Goal: Information Seeking & Learning: Check status

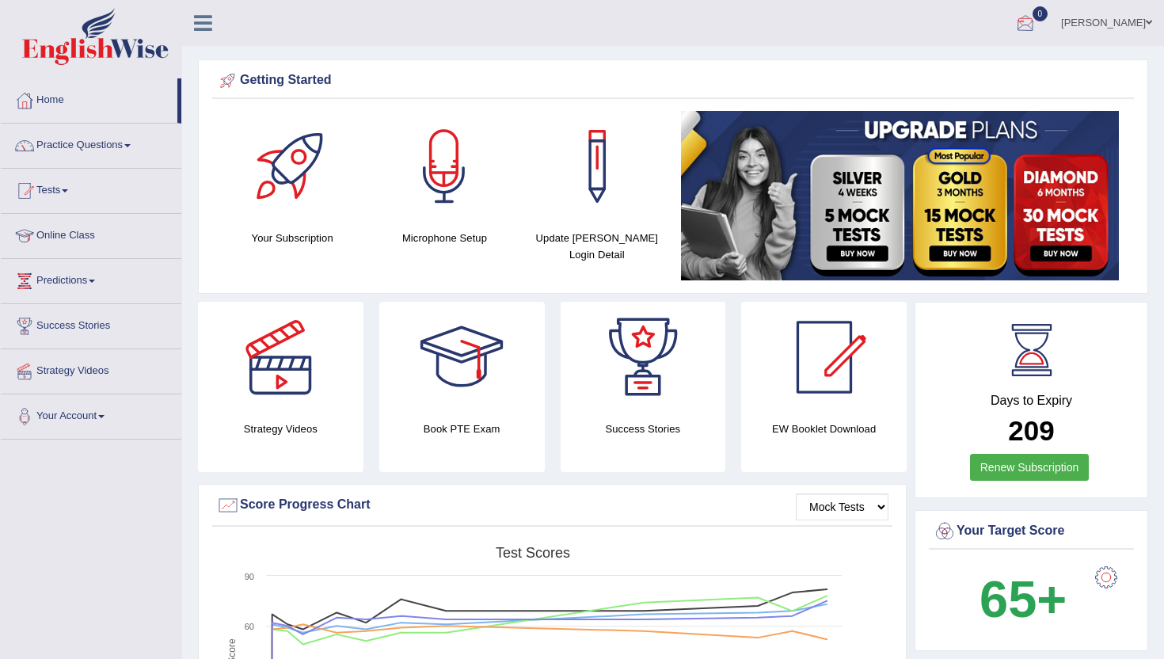
click at [1049, 13] on link "0" at bounding box center [1024, 20] width 47 height 41
click at [1037, 21] on div at bounding box center [1025, 24] width 24 height 24
click at [951, 67] on strong "See All Alerts" at bounding box center [925, 66] width 70 height 13
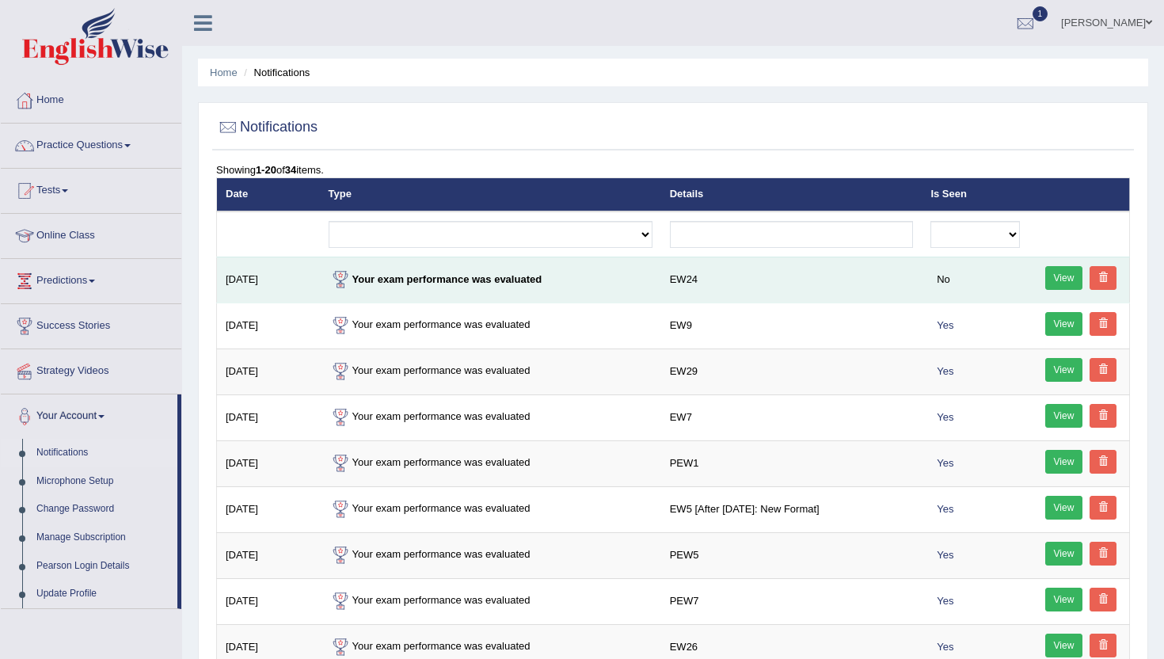
click at [1061, 270] on link "View" at bounding box center [1064, 278] width 38 height 24
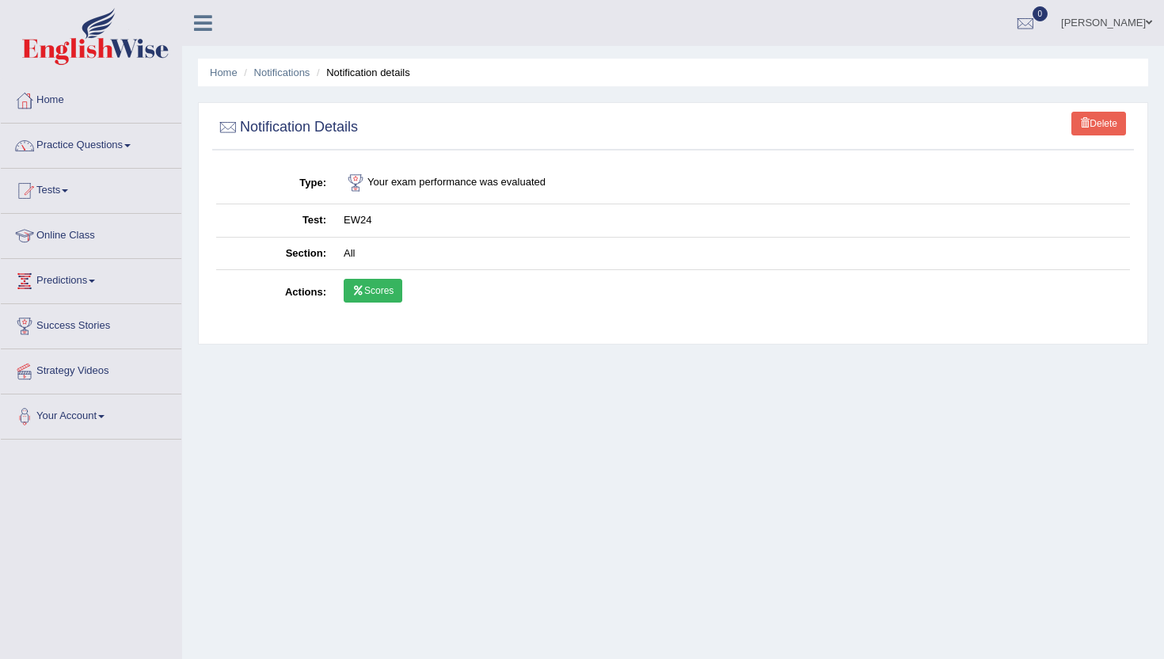
click at [362, 289] on icon at bounding box center [358, 290] width 12 height 9
click at [63, 97] on link "Home" at bounding box center [91, 98] width 180 height 40
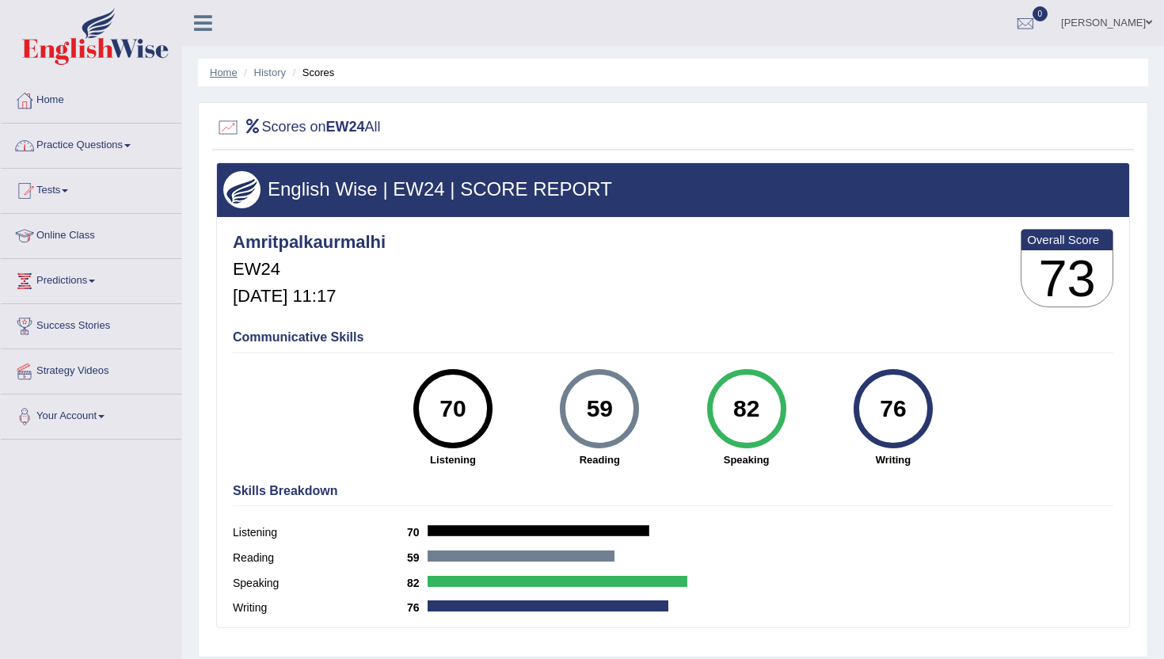
click at [225, 76] on link "Home" at bounding box center [224, 72] width 28 height 12
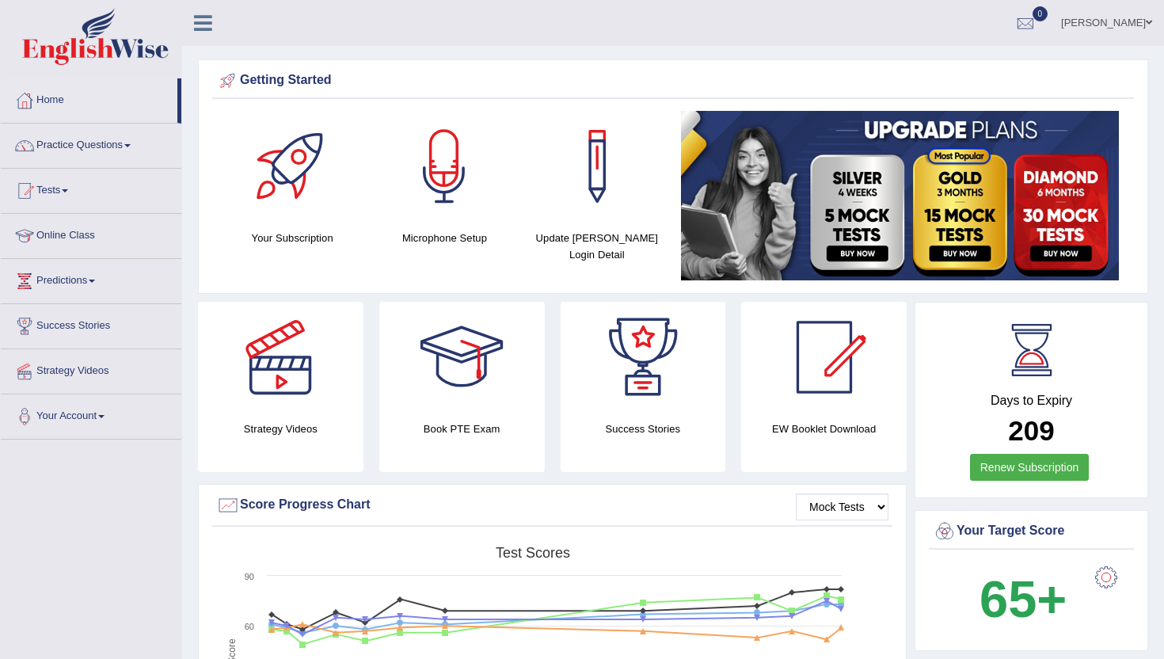
click at [1048, 15] on span "0" at bounding box center [1040, 13] width 16 height 15
click at [960, 63] on strong "See All Alerts" at bounding box center [925, 66] width 70 height 13
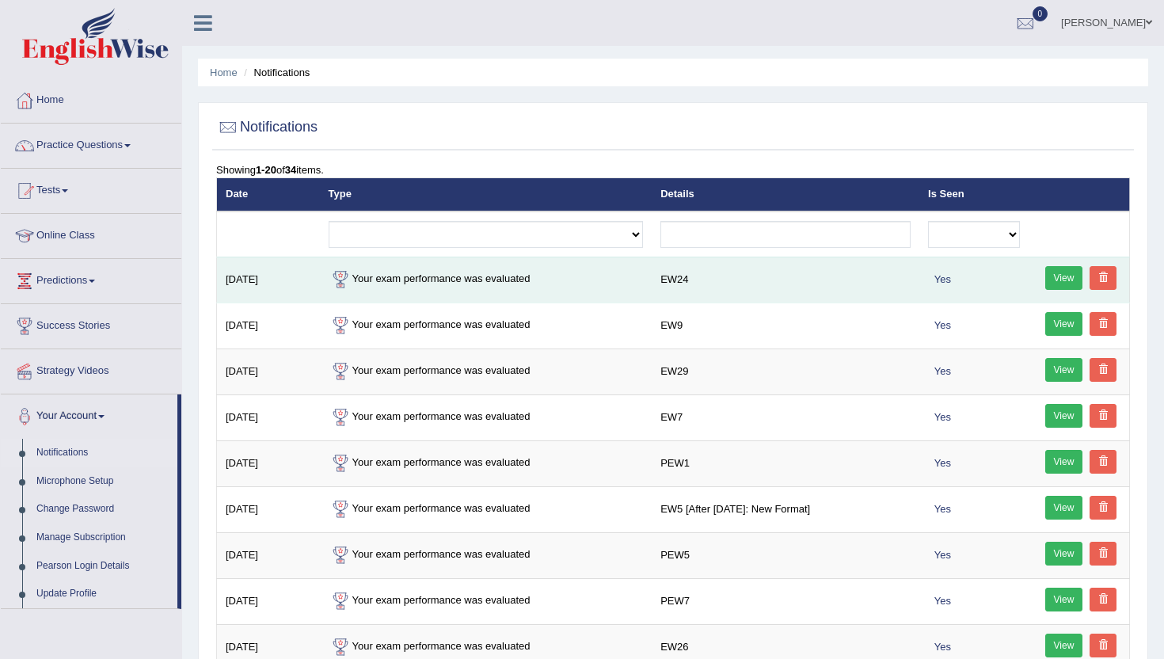
click at [1059, 279] on link "View" at bounding box center [1064, 278] width 38 height 24
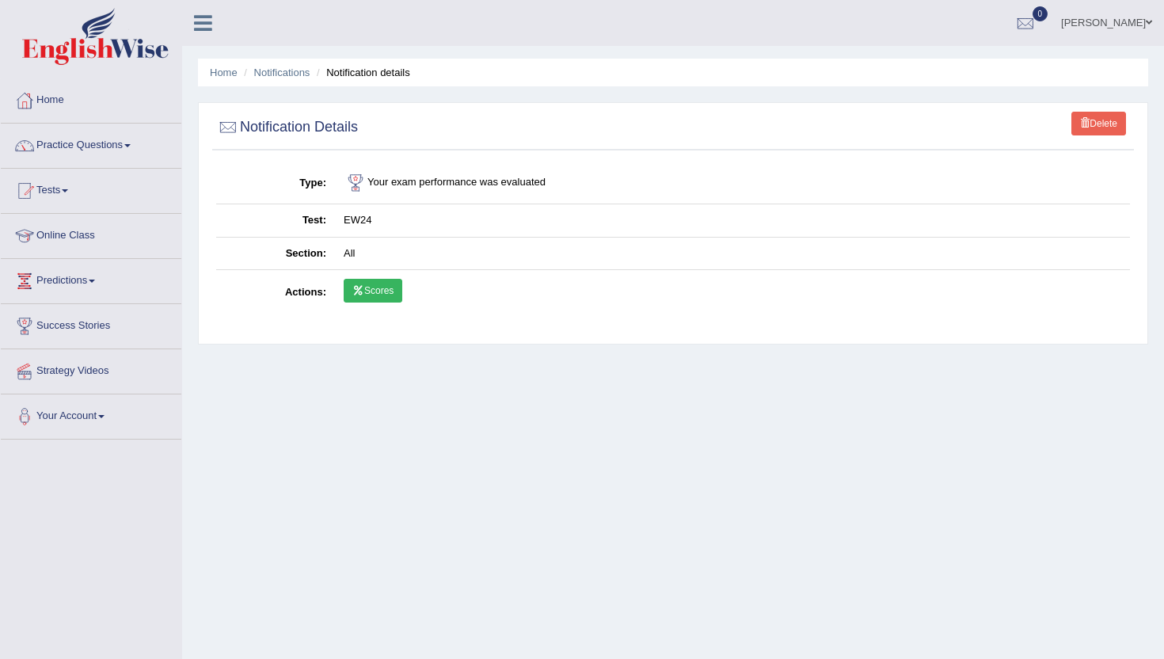
click at [374, 287] on link "Scores" at bounding box center [373, 291] width 59 height 24
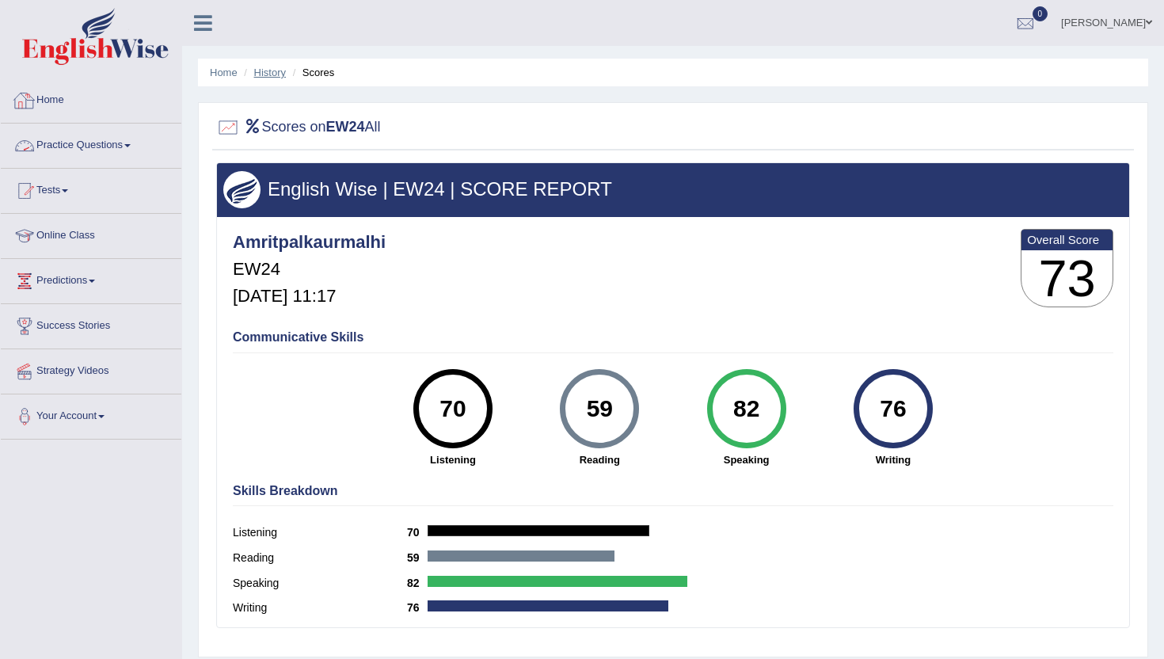
click at [259, 72] on link "History" at bounding box center [270, 72] width 32 height 12
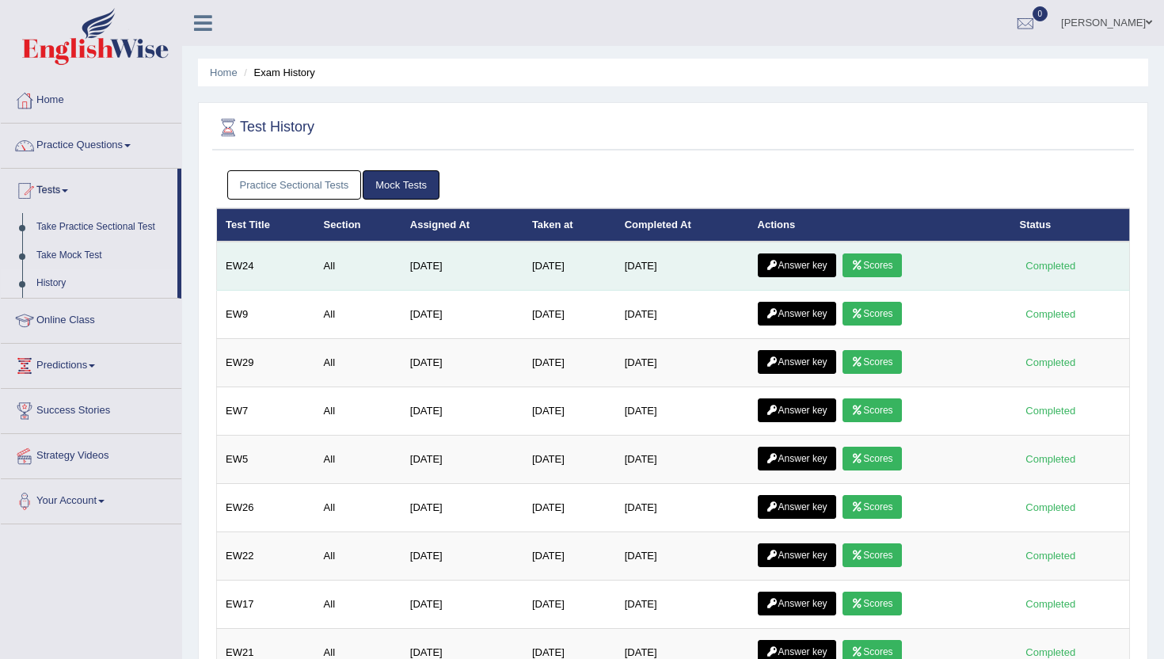
click at [809, 264] on link "Answer key" at bounding box center [796, 265] width 78 height 24
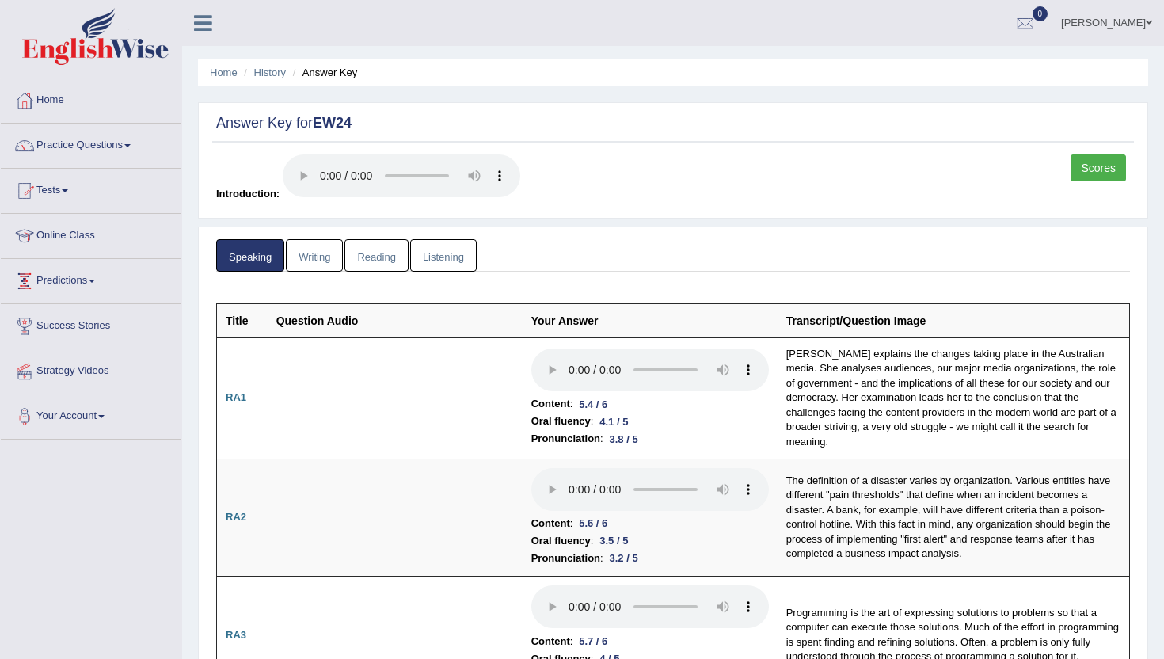
click at [320, 249] on link "Writing" at bounding box center [314, 255] width 57 height 32
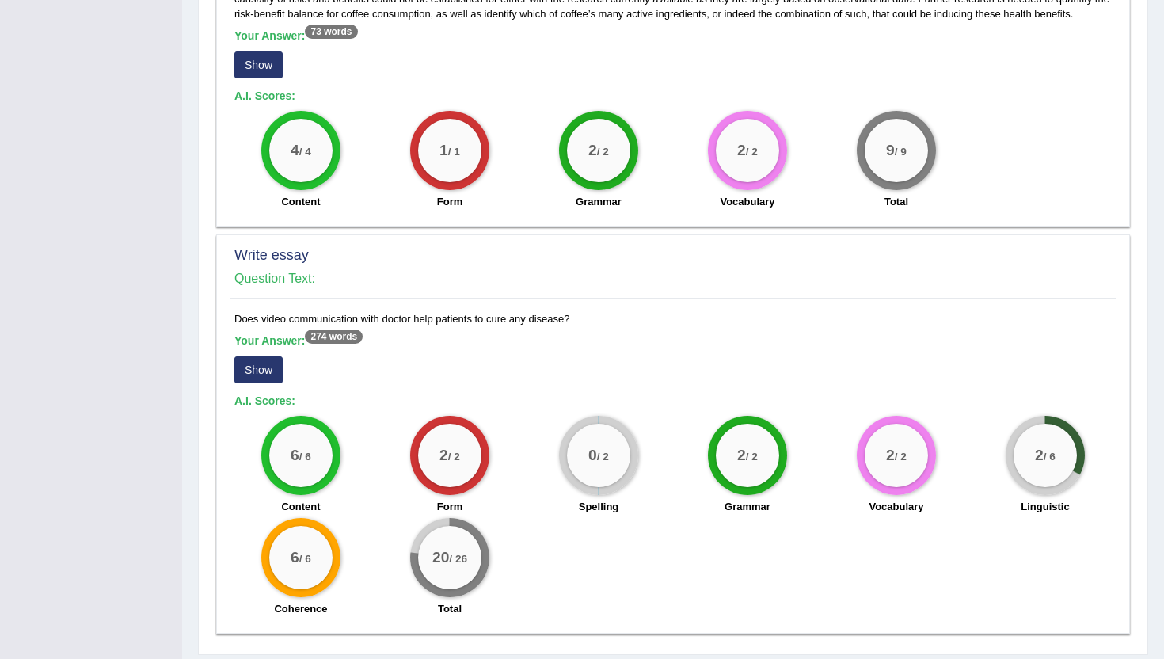
scroll to position [981, 0]
click at [271, 355] on button "Show" at bounding box center [258, 368] width 48 height 27
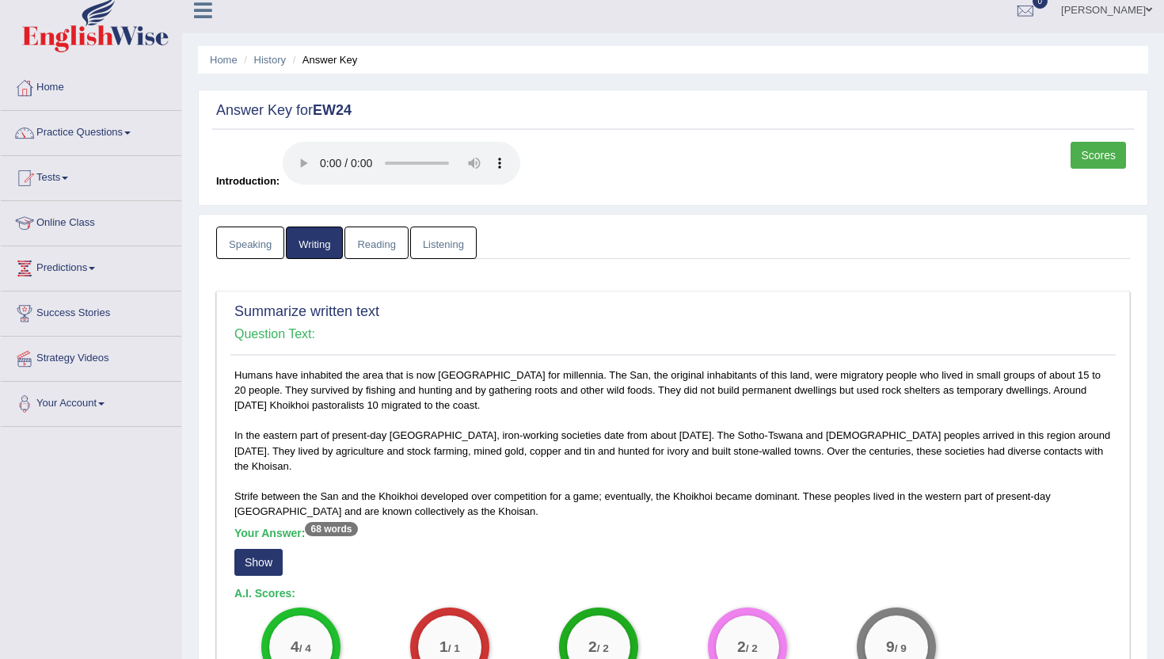
scroll to position [10, 0]
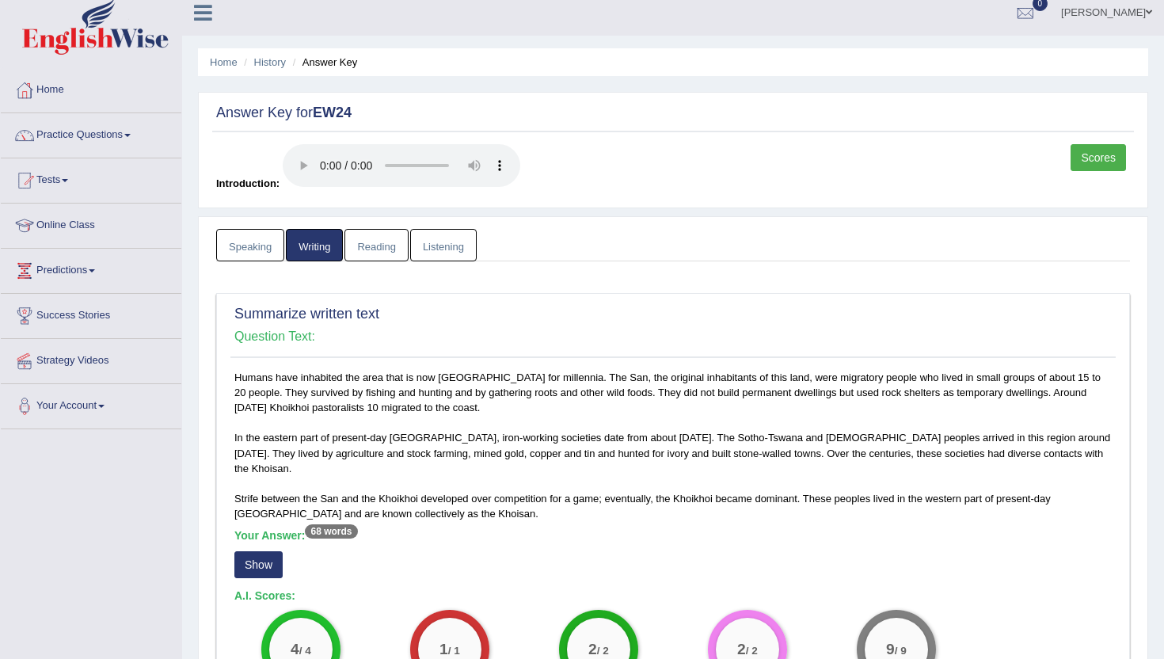
click at [366, 255] on link "Reading" at bounding box center [375, 245] width 63 height 32
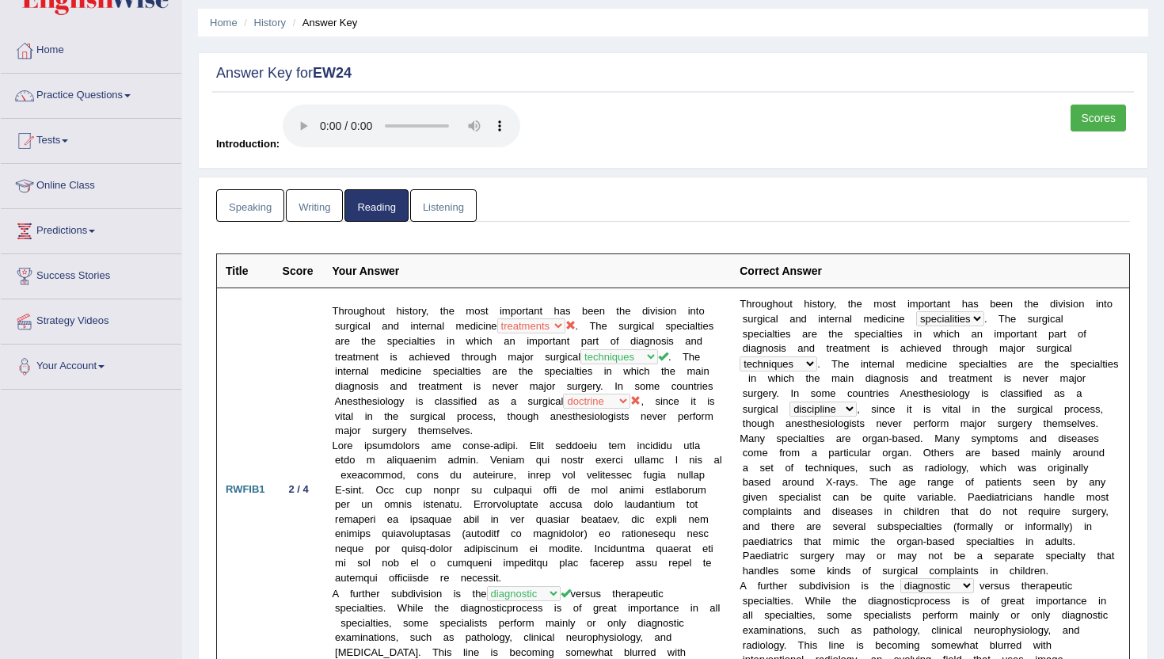
scroll to position [47, 0]
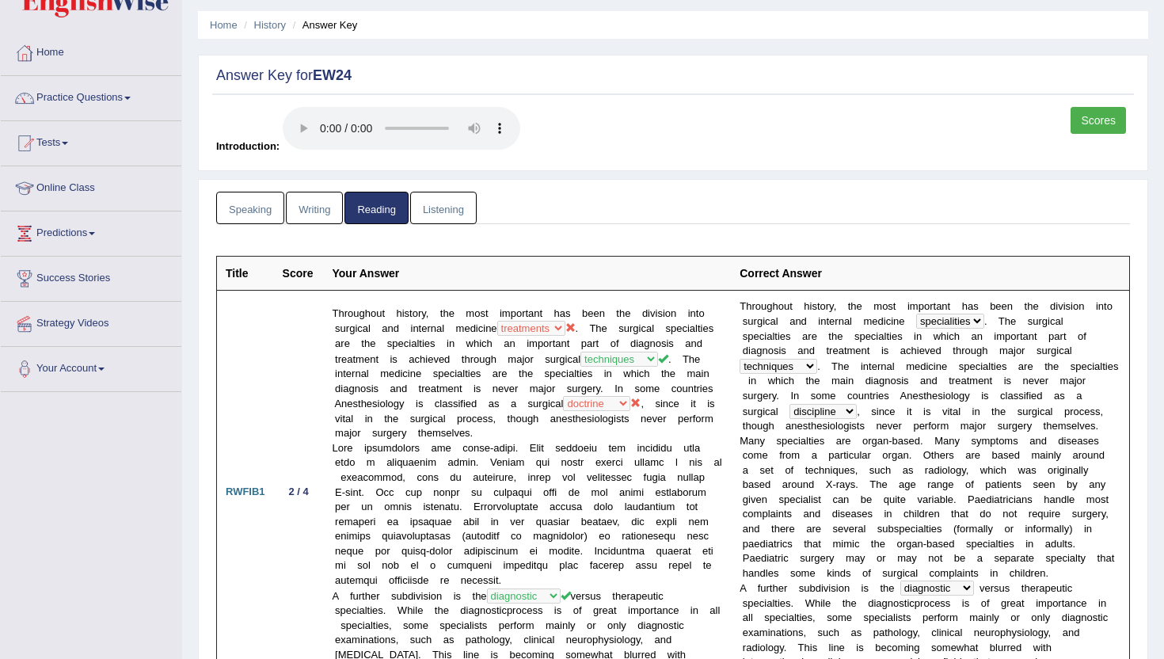
click at [437, 206] on link "Listening" at bounding box center [443, 208] width 66 height 32
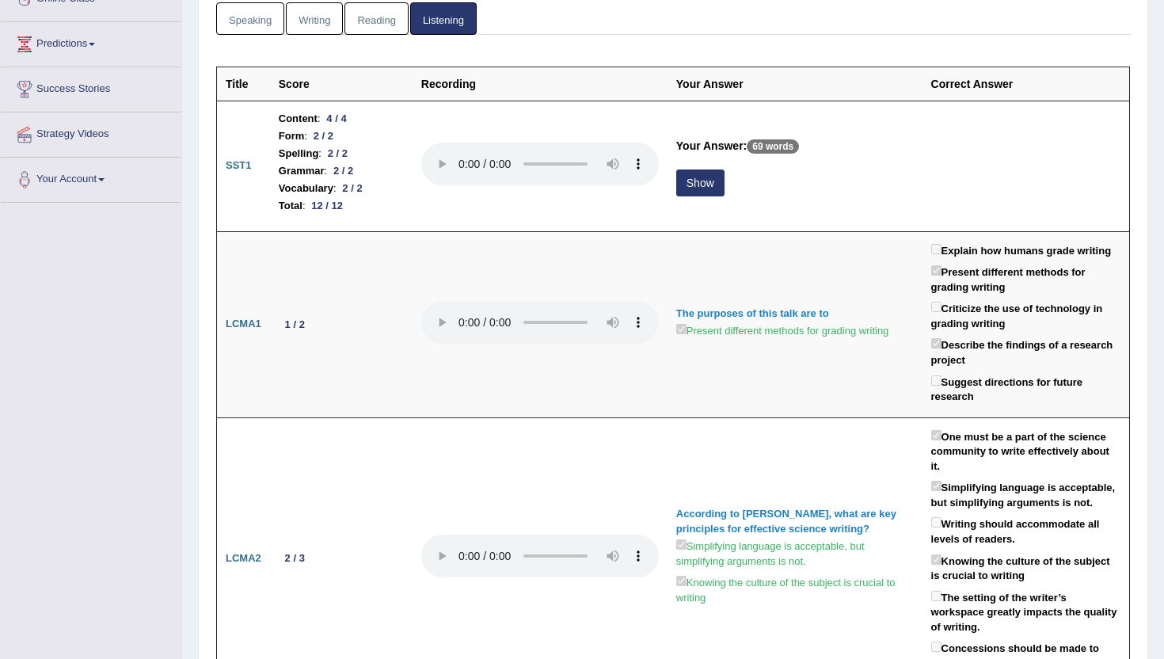
scroll to position [237, 0]
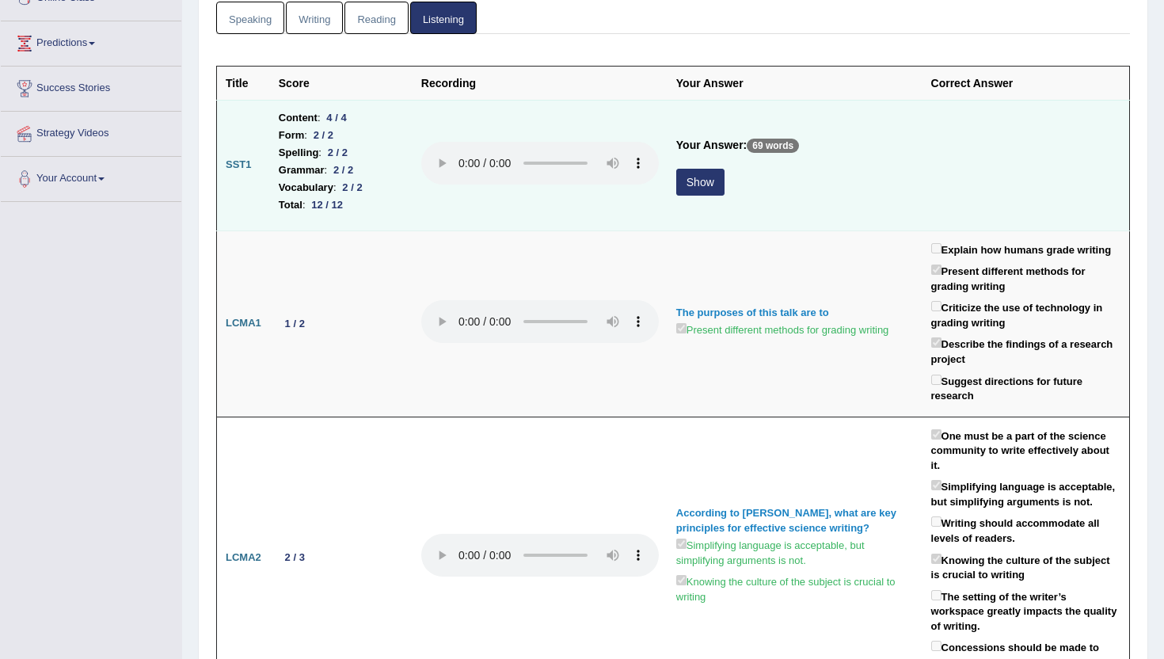
click at [679, 184] on button "Show" at bounding box center [700, 182] width 48 height 27
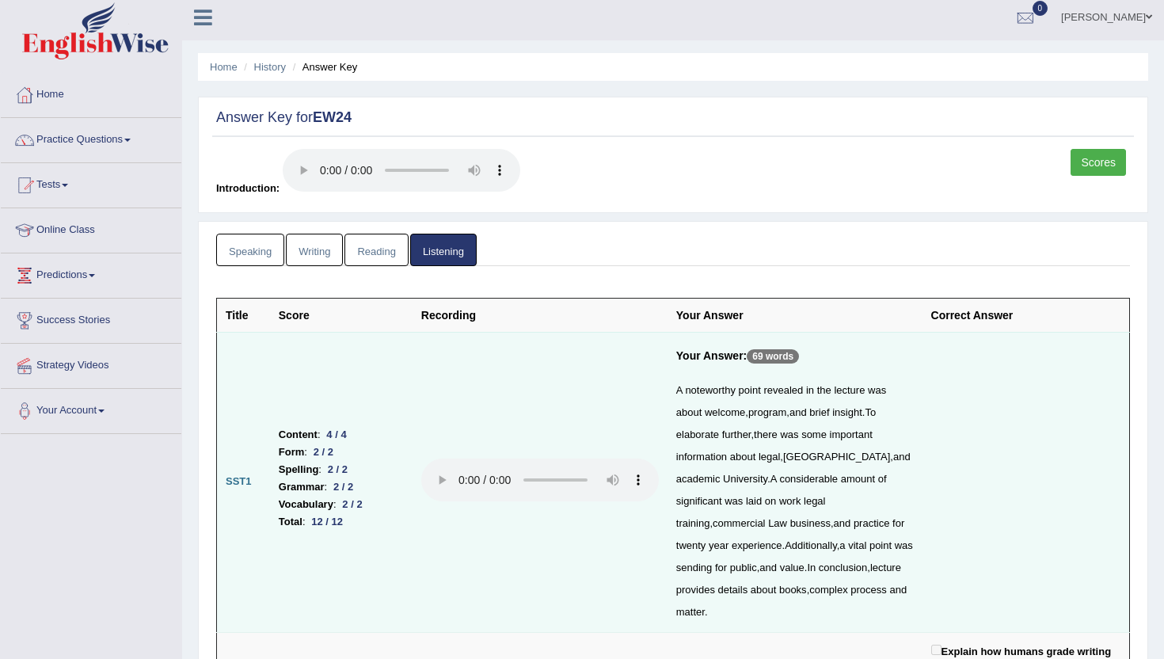
scroll to position [0, 0]
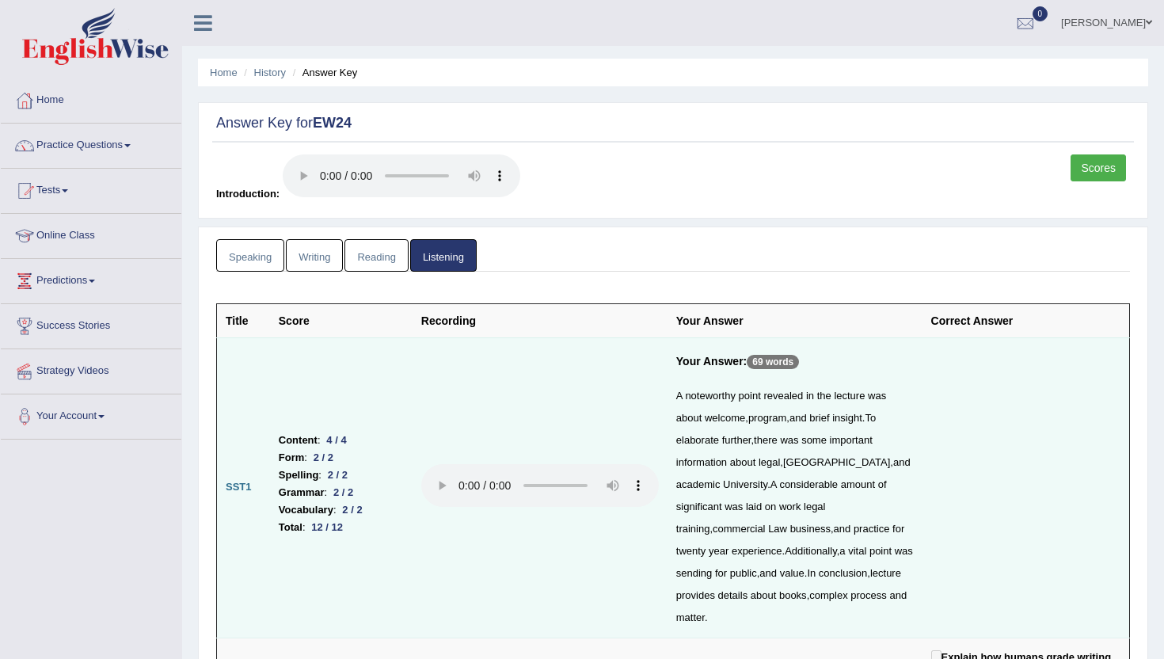
click at [247, 70] on li "History" at bounding box center [263, 72] width 46 height 15
click at [260, 68] on link "History" at bounding box center [270, 72] width 32 height 12
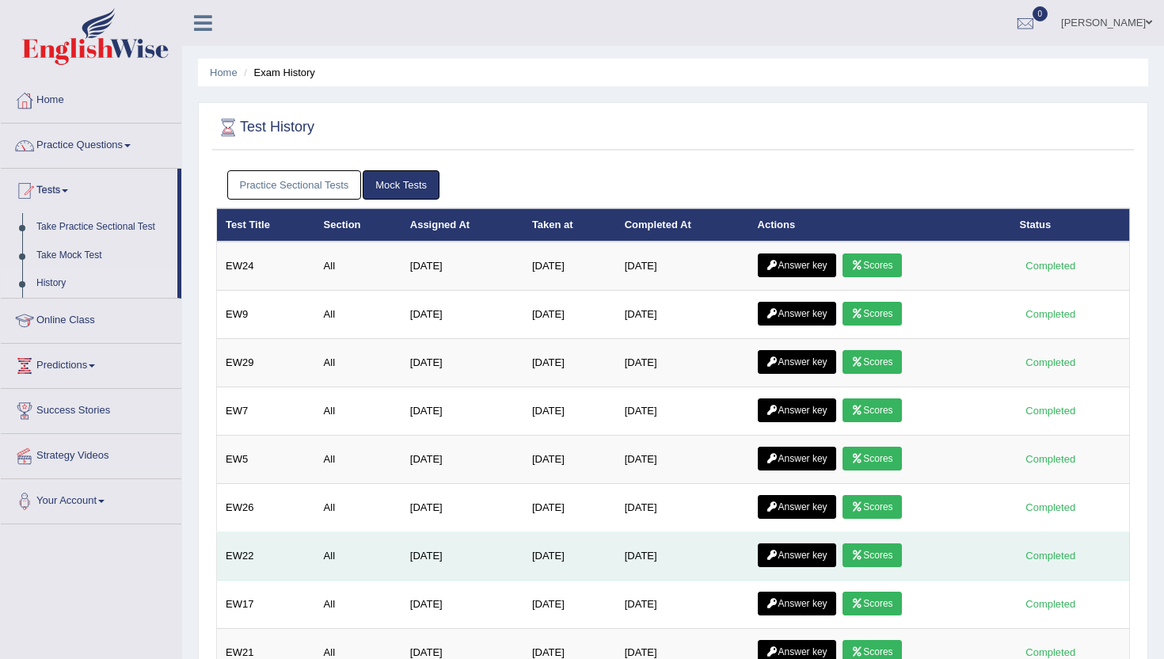
click at [824, 552] on link "Answer key" at bounding box center [796, 555] width 78 height 24
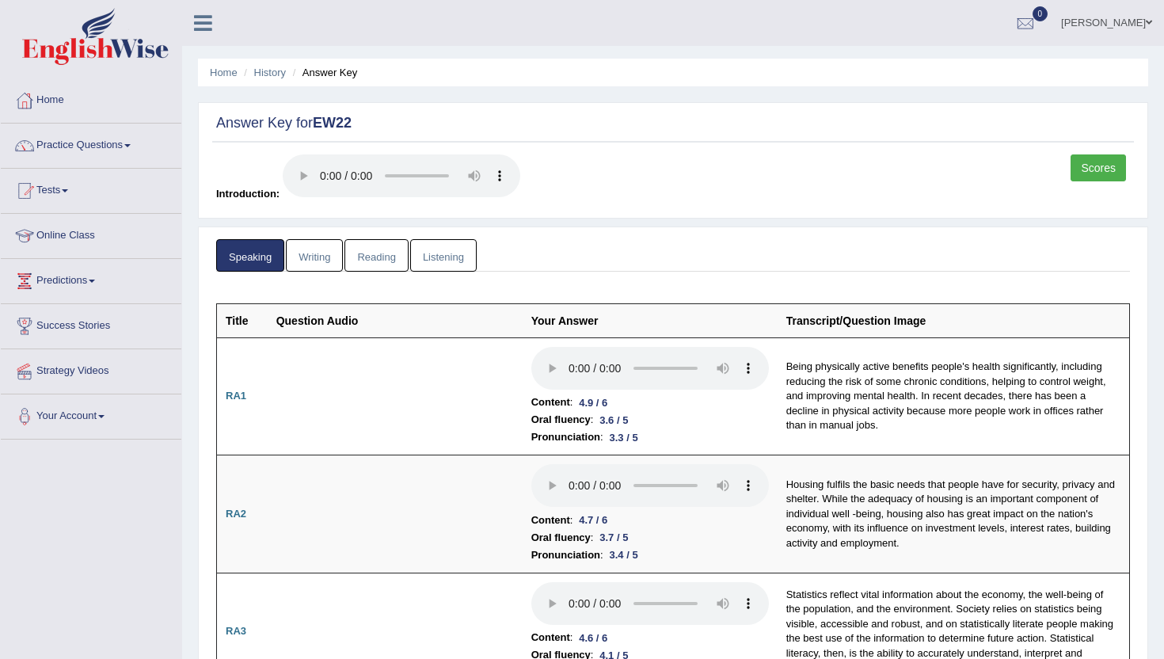
click at [327, 256] on link "Writing" at bounding box center [314, 255] width 57 height 32
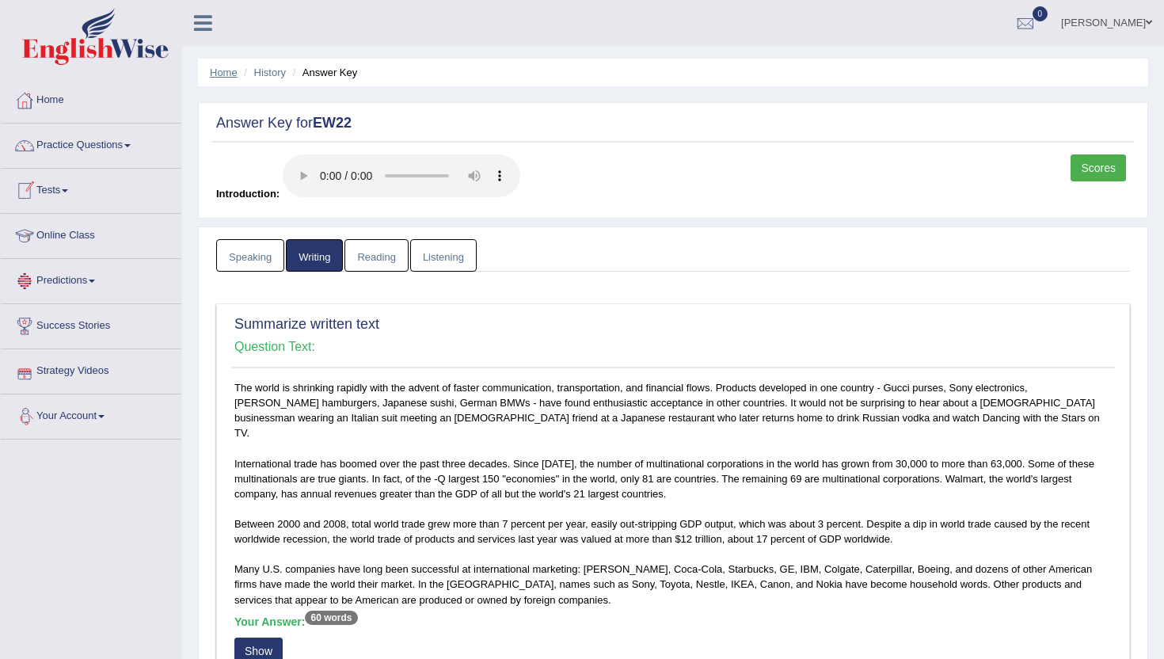
click at [217, 73] on link "Home" at bounding box center [224, 72] width 28 height 12
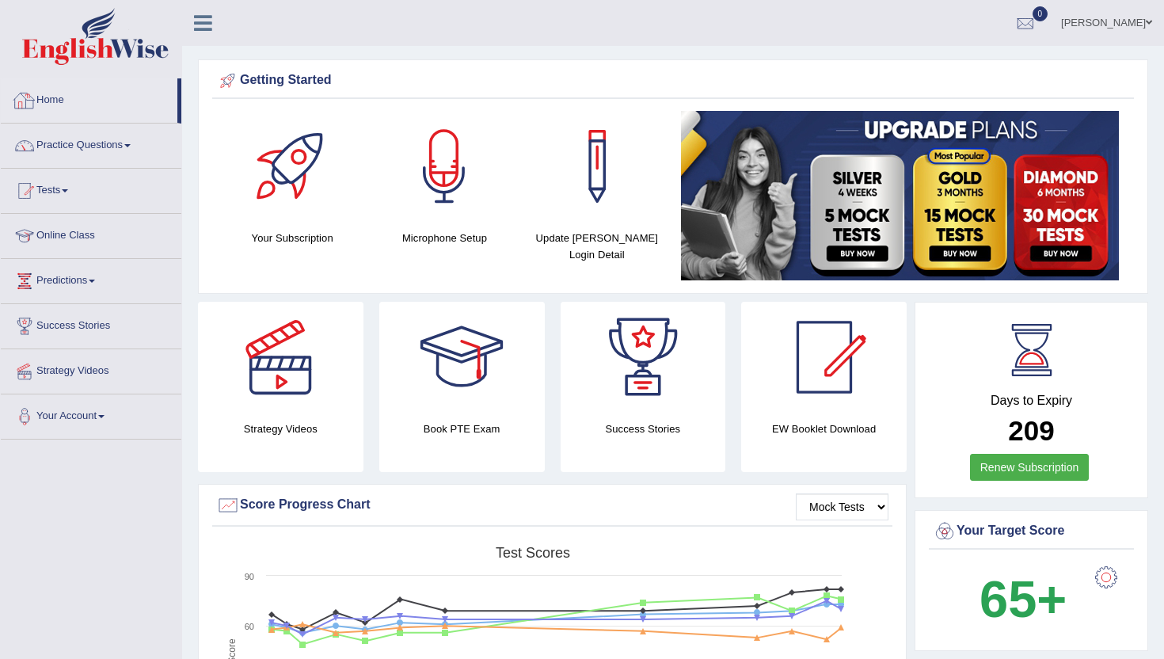
click at [61, 97] on link "Home" at bounding box center [89, 98] width 177 height 40
